Goal: Communication & Community: Share content

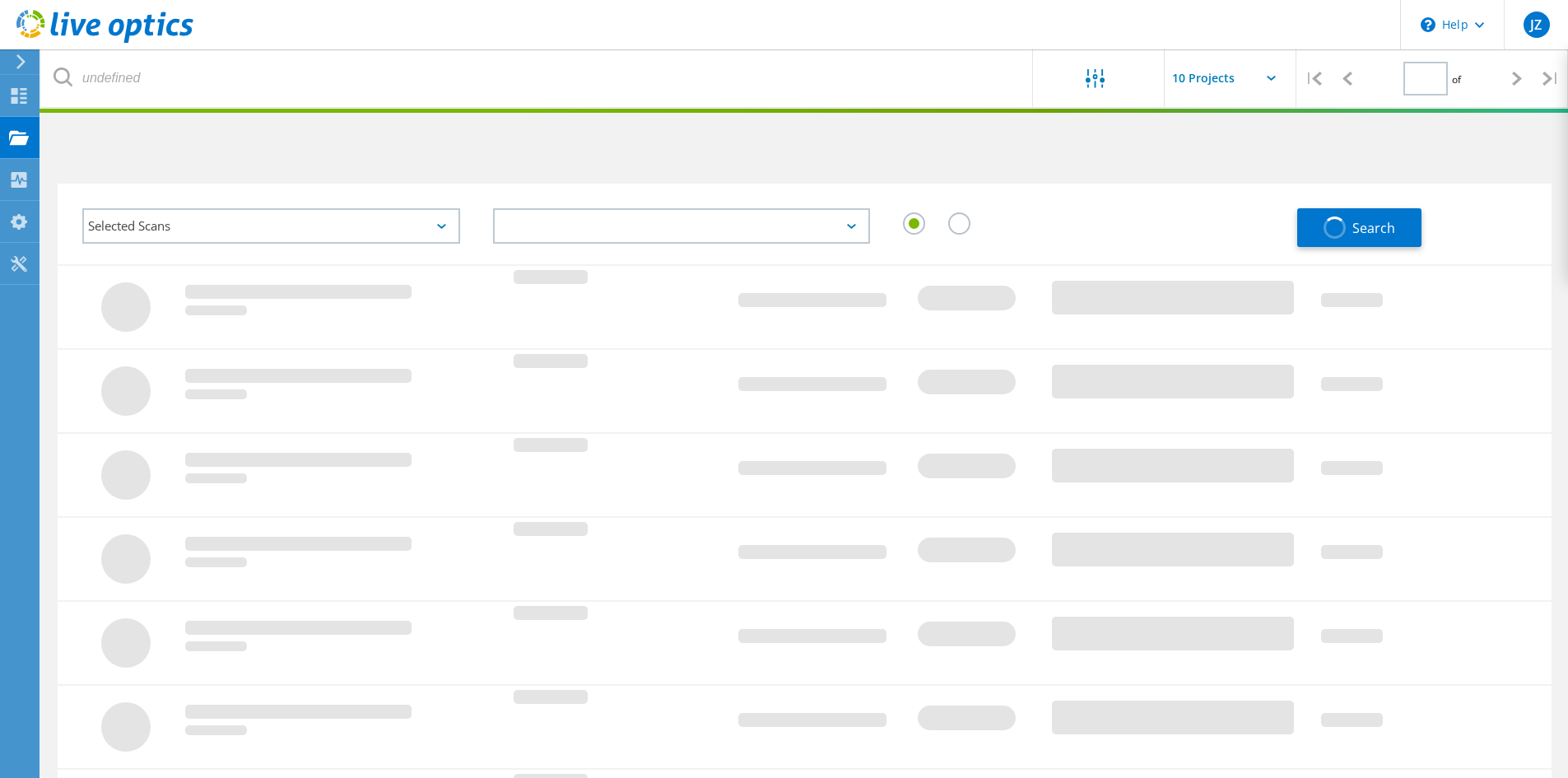
type input "1"
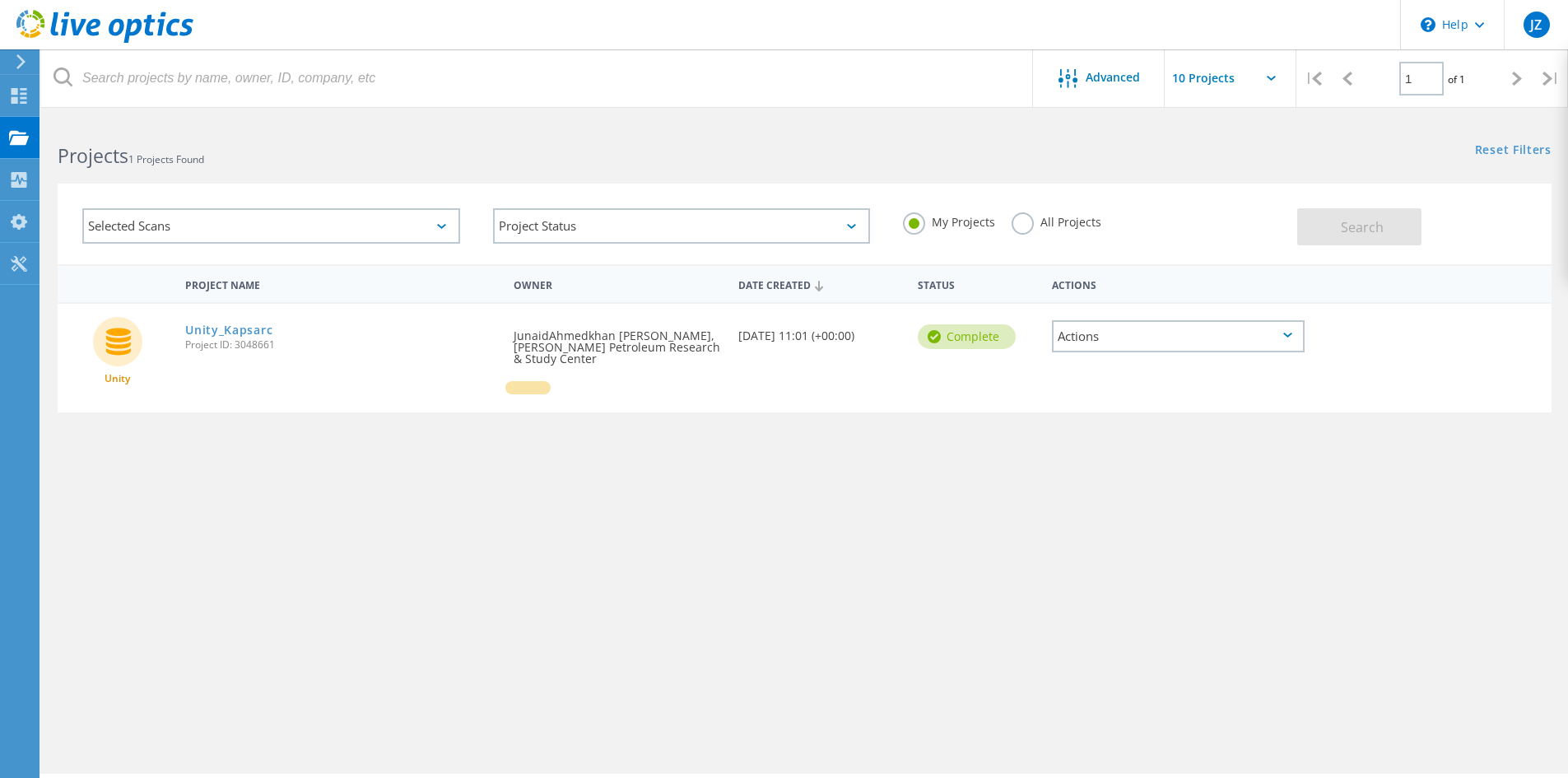
click at [1292, 332] on icon at bounding box center [1288, 334] width 9 height 5
click at [1092, 344] on div "Share" at bounding box center [1177, 349] width 249 height 25
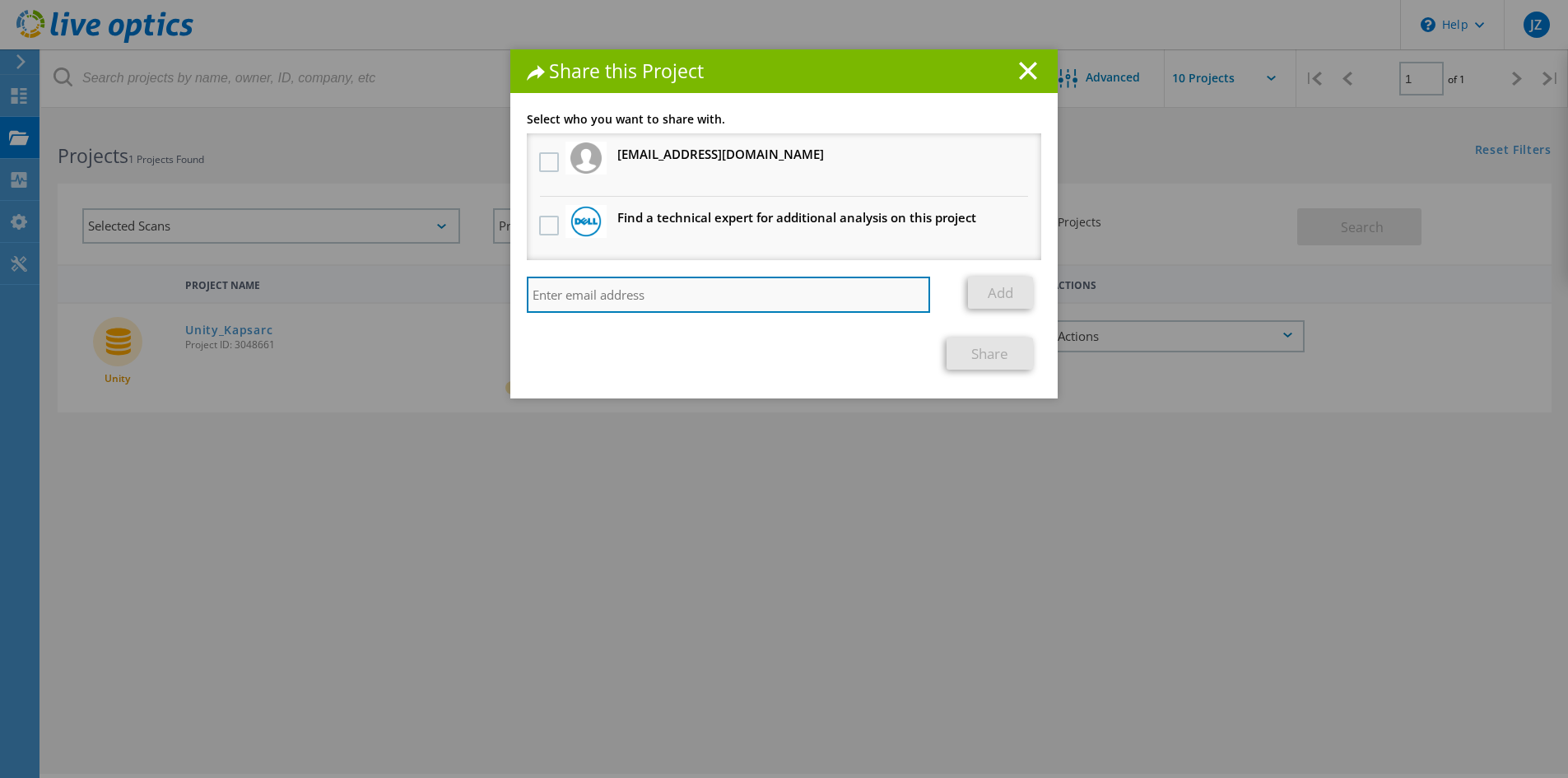
click at [592, 292] on input "search" at bounding box center [729, 294] width 403 height 36
click at [650, 294] on input "search" at bounding box center [729, 294] width 403 height 36
type input "Amr."
drag, startPoint x: 582, startPoint y: 298, endPoint x: 450, endPoint y: 295, distance: 132.0
click at [450, 295] on div "Share this Project Link other users to this project Changes can be overwritten …" at bounding box center [784, 414] width 1568 height 729
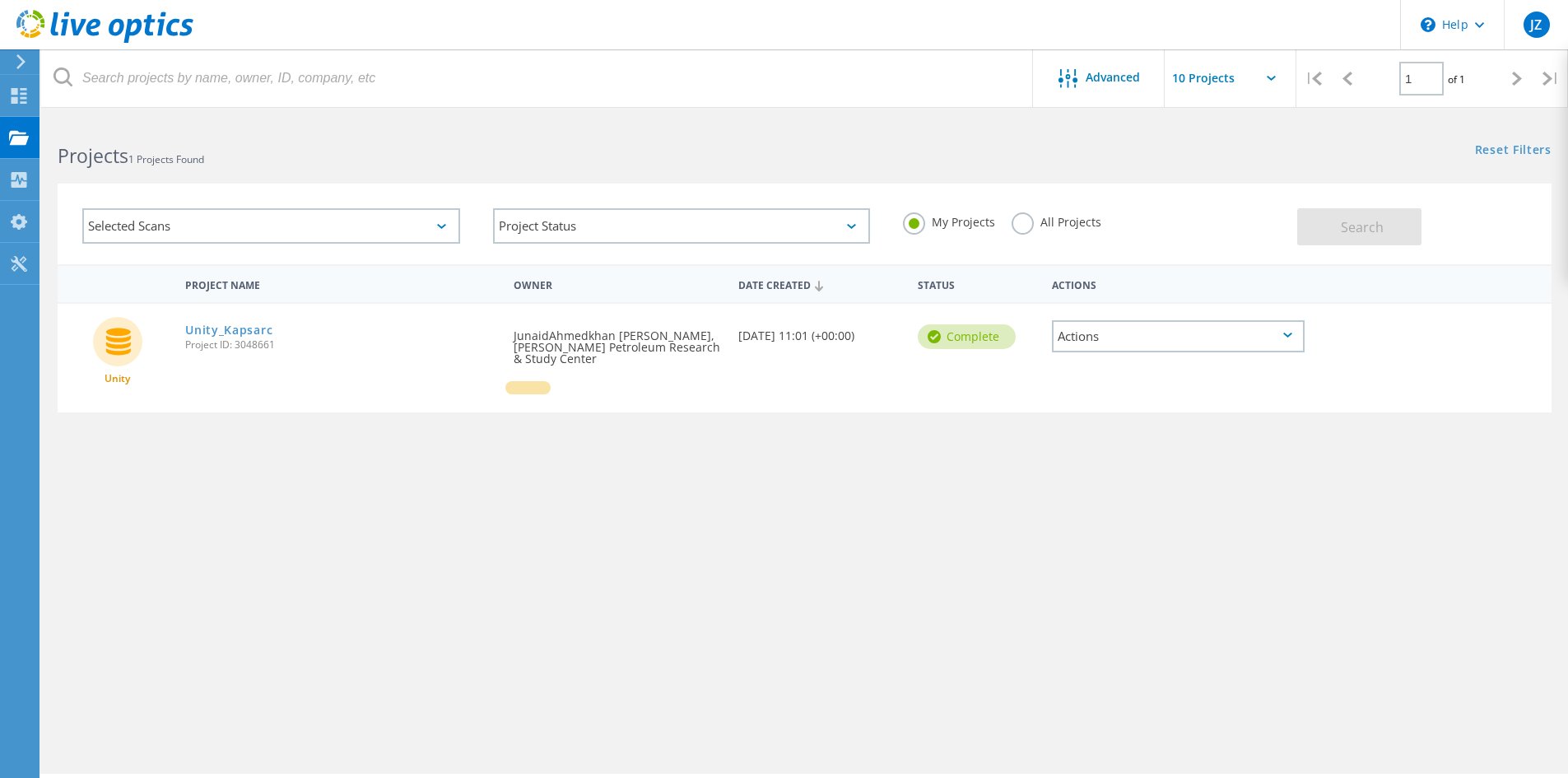
click at [1293, 335] on div "Actions" at bounding box center [1178, 335] width 253 height 32
click at [1137, 348] on div "Share" at bounding box center [1177, 349] width 249 height 25
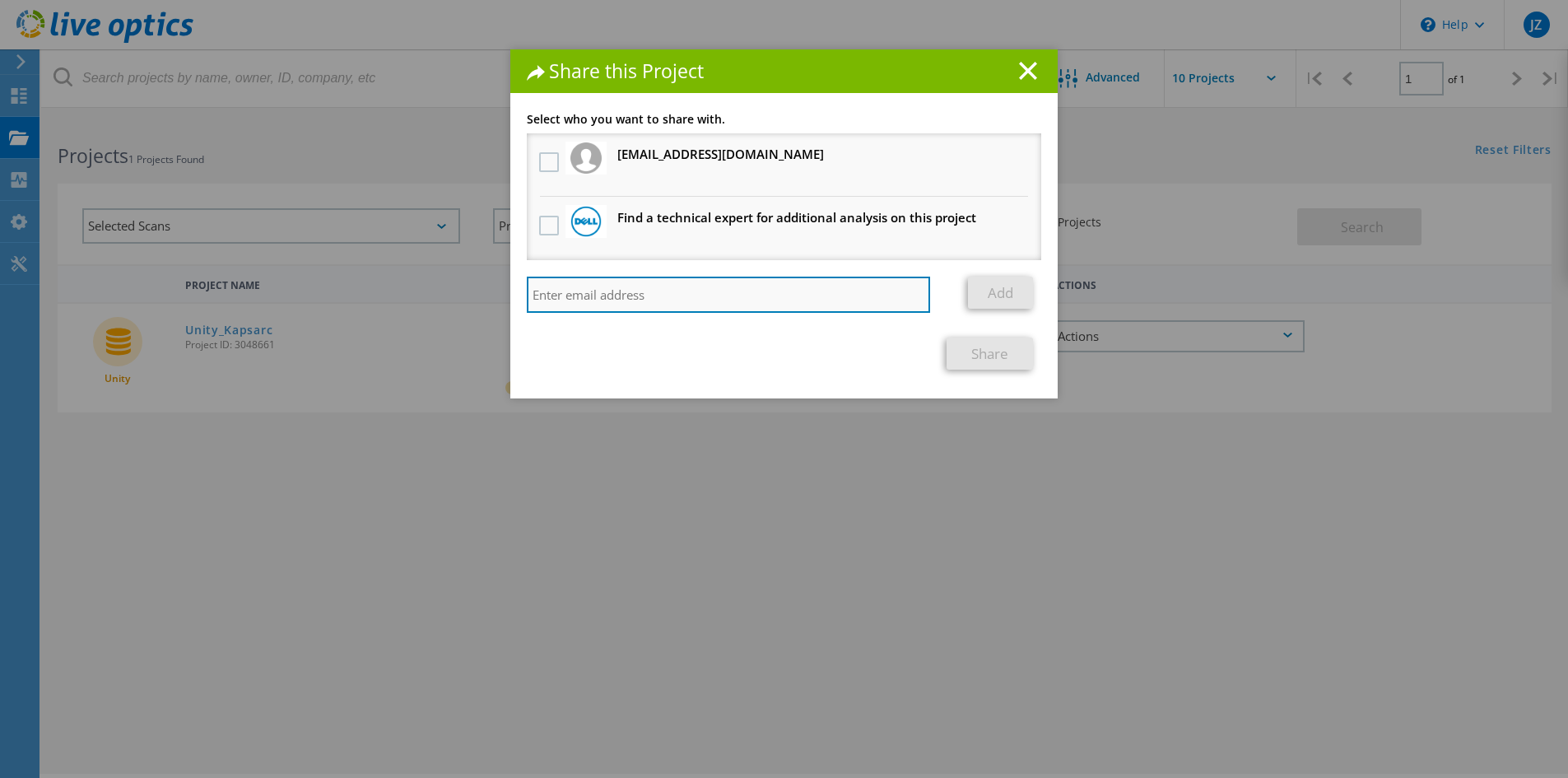
paste input "[EMAIL_ADDRESS][DOMAIN_NAME]"
type input "[EMAIL_ADDRESS][DOMAIN_NAME]"
click at [813, 334] on section "Select who you want to share with. [EMAIL_ADDRESS][DOMAIN_NAME] Will receive an…" at bounding box center [784, 241] width 515 height 256
click at [722, 298] on input "[EMAIL_ADDRESS][DOMAIN_NAME]" at bounding box center [729, 294] width 403 height 36
click at [794, 368] on div "Share" at bounding box center [784, 353] width 515 height 32
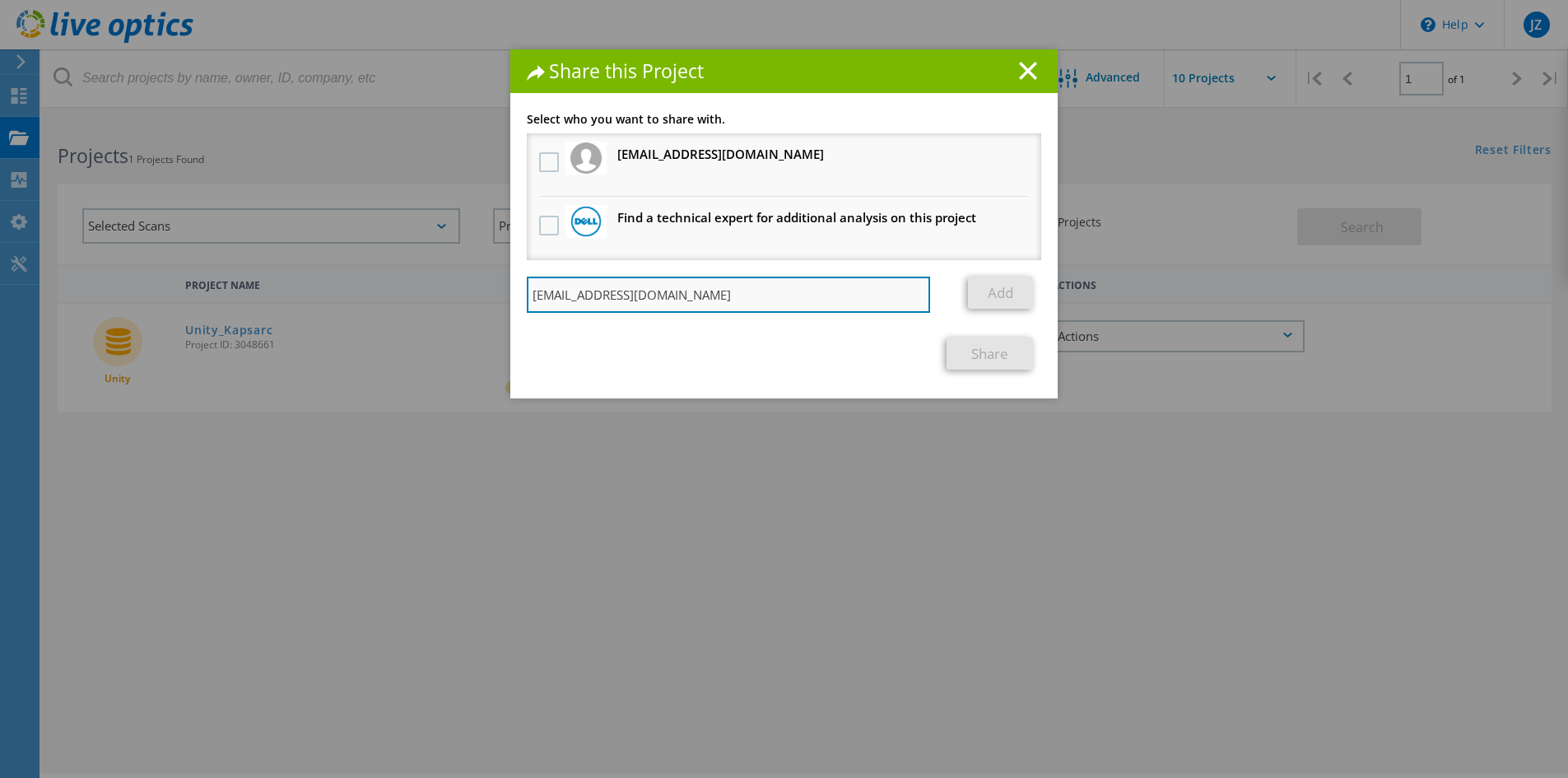
click at [747, 305] on input "[EMAIL_ADDRESS][DOMAIN_NAME]" at bounding box center [729, 294] width 403 height 36
click at [1032, 72] on h1 "Share this Project" at bounding box center [784, 72] width 515 height 19
click at [1026, 70] on icon at bounding box center [1028, 71] width 18 height 18
